Goal: Transaction & Acquisition: Purchase product/service

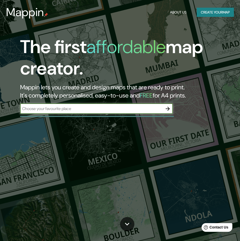
click at [54, 111] on input "text" at bounding box center [91, 108] width 143 height 6
type input "[GEOGRAPHIC_DATA]"
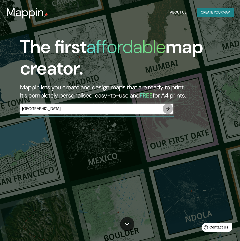
click at [168, 110] on icon "button" at bounding box center [168, 108] width 4 height 4
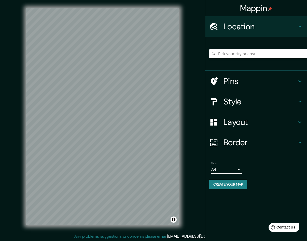
click at [250, 102] on h4 "Style" at bounding box center [260, 101] width 73 height 10
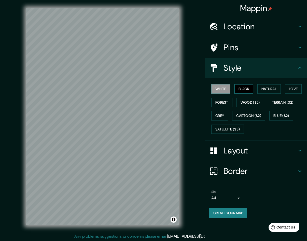
click at [248, 87] on button "Black" at bounding box center [244, 88] width 19 height 9
click at [271, 89] on button "Natural" at bounding box center [269, 88] width 23 height 9
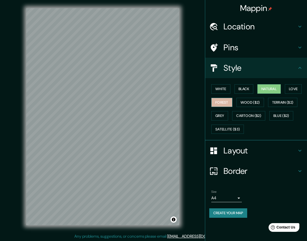
click at [226, 104] on button "Forest" at bounding box center [221, 102] width 21 height 9
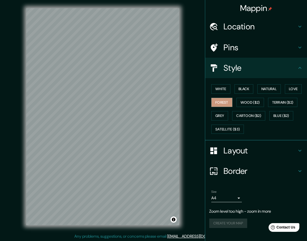
scroll to position [1, 0]
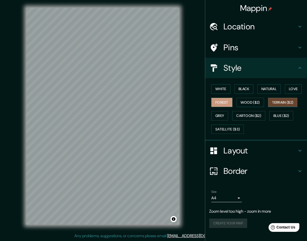
click at [272, 102] on button "Terrain ($2)" at bounding box center [283, 102] width 30 height 9
click at [227, 101] on button "Forest" at bounding box center [221, 102] width 21 height 9
click at [292, 86] on button "Love" at bounding box center [293, 88] width 17 height 9
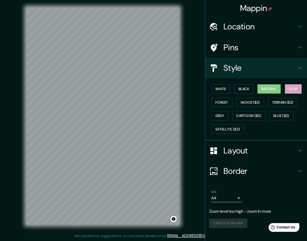
click at [266, 87] on button "Natural" at bounding box center [269, 88] width 23 height 9
click at [291, 91] on button "Love" at bounding box center [293, 88] width 17 height 9
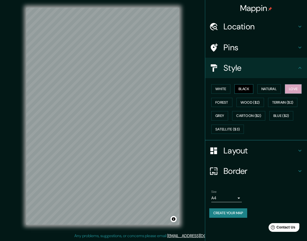
click at [244, 90] on button "Black" at bounding box center [244, 88] width 19 height 9
click at [216, 89] on button "White" at bounding box center [220, 88] width 19 height 9
click at [217, 100] on button "Forest" at bounding box center [221, 102] width 21 height 9
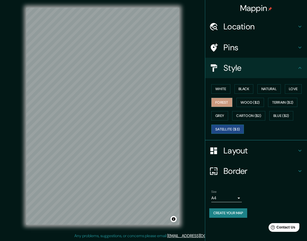
click at [236, 128] on button "Satellite ($3)" at bounding box center [227, 128] width 33 height 9
click at [254, 111] on button "Cartoon ($2)" at bounding box center [248, 115] width 33 height 9
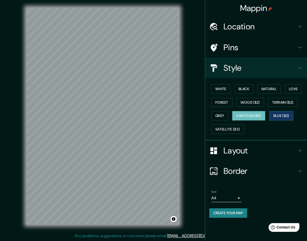
click at [292, 115] on button "Blue ($2)" at bounding box center [282, 115] width 24 height 9
click at [258, 114] on button "Cartoon ($2)" at bounding box center [248, 115] width 33 height 9
click at [260, 102] on button "Wood ($2)" at bounding box center [251, 102] width 28 height 9
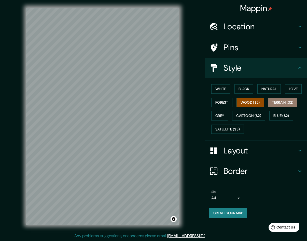
click at [289, 101] on button "Terrain ($2)" at bounding box center [283, 102] width 30 height 9
